Goal: Task Accomplishment & Management: Complete application form

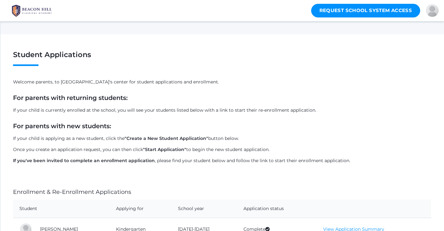
click at [344, 13] on link "Request School System Access" at bounding box center [365, 11] width 109 height 14
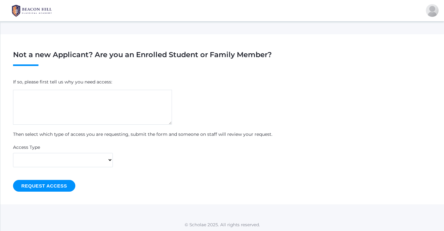
click at [65, 96] on textarea at bounding box center [92, 107] width 159 height 35
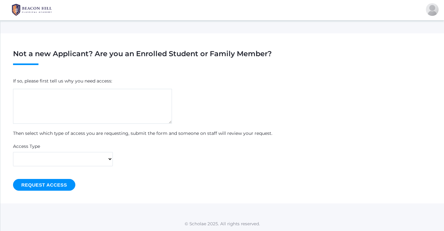
scroll to position [1, 0]
select select "parent"
click at [68, 107] on textarea at bounding box center [92, 106] width 159 height 35
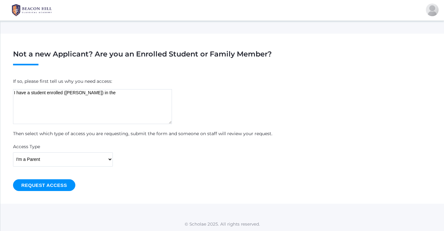
drag, startPoint x: 46, startPoint y: 91, endPoint x: 16, endPoint y: 91, distance: 30.5
click at [16, 91] on textarea "I have a student enrolled (Lee Blasman) in the" at bounding box center [92, 106] width 159 height 35
drag, startPoint x: 109, startPoint y: 93, endPoint x: 15, endPoint y: 91, distance: 94.3
click at [15, 91] on textarea "I have a student enrolled (Lee Blasman) in the" at bounding box center [92, 106] width 159 height 35
type textarea "I"
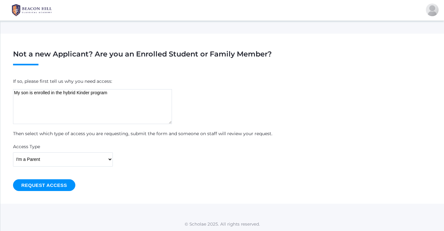
type textarea "My son is enrolled in the hybrid Kinder program"
click at [29, 185] on input "Request Access" at bounding box center [44, 185] width 62 height 12
